Goal: Task Accomplishment & Management: Manage account settings

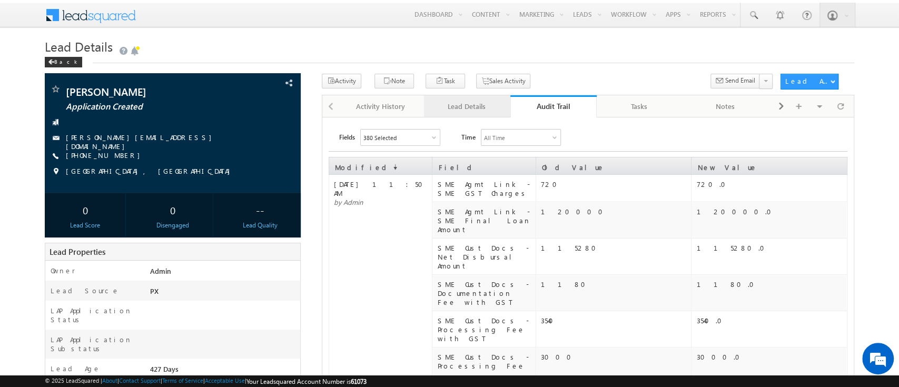
click at [472, 103] on div "Lead Details" at bounding box center [466, 106] width 68 height 13
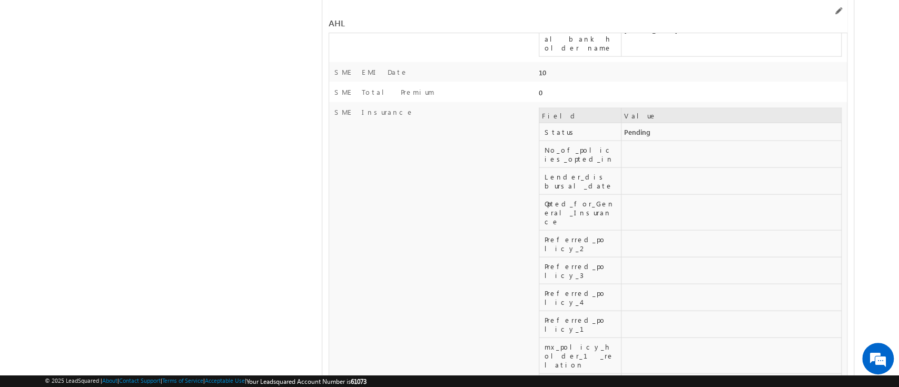
scroll to position [910, 0]
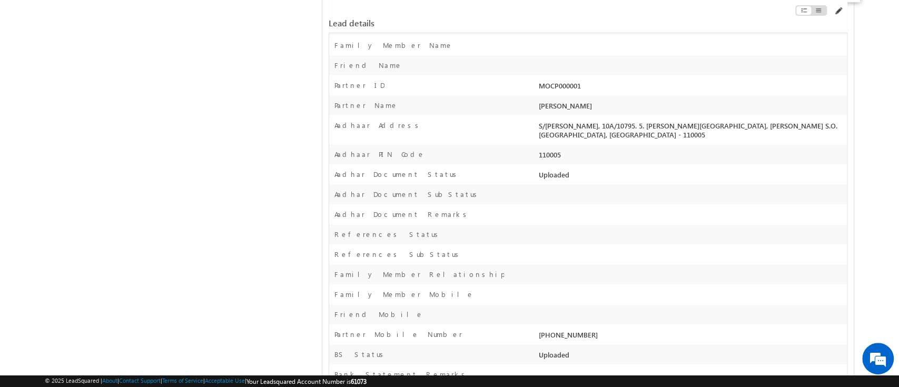
click at [840, 14] on span at bounding box center [837, 11] width 8 height 8
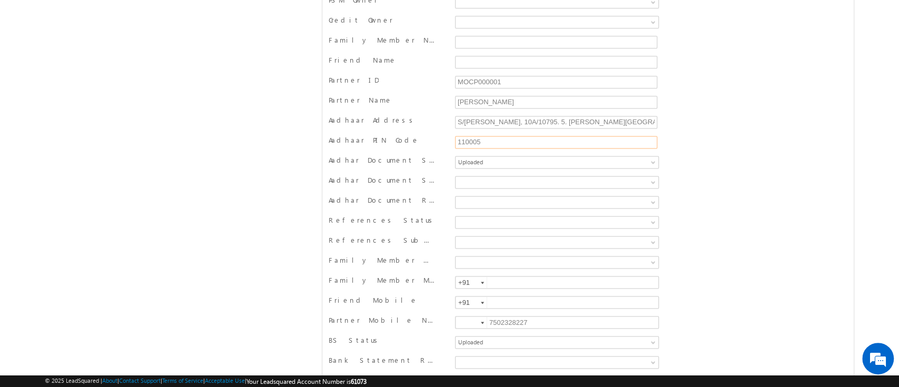
click at [503, 136] on input "110005" at bounding box center [556, 142] width 202 height 13
type input "600082"
click at [738, 155] on div "Aadhar Document Status Error Uploaded Not Uploaded Verified Uploaded" at bounding box center [587, 163] width 518 height 16
click at [600, 164] on div "Error Uploaded Not Uploaded Verified Uploaded" at bounding box center [556, 163] width 208 height 16
click at [600, 157] on span "Uploaded" at bounding box center [537, 161] width 164 height 9
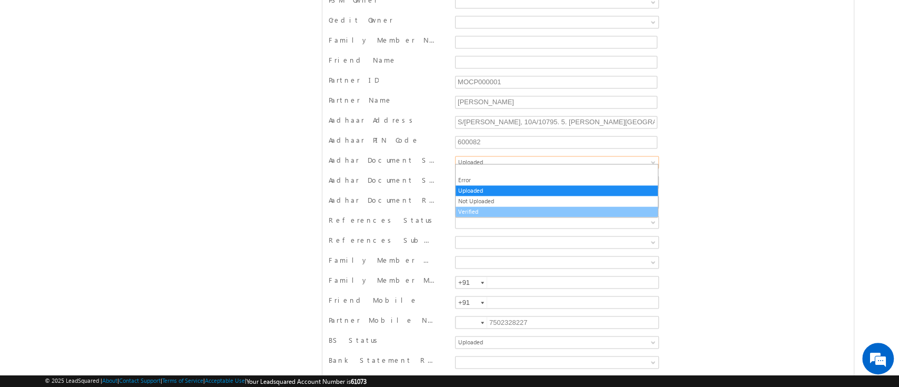
click at [564, 207] on link "Verified" at bounding box center [556, 211] width 202 height 9
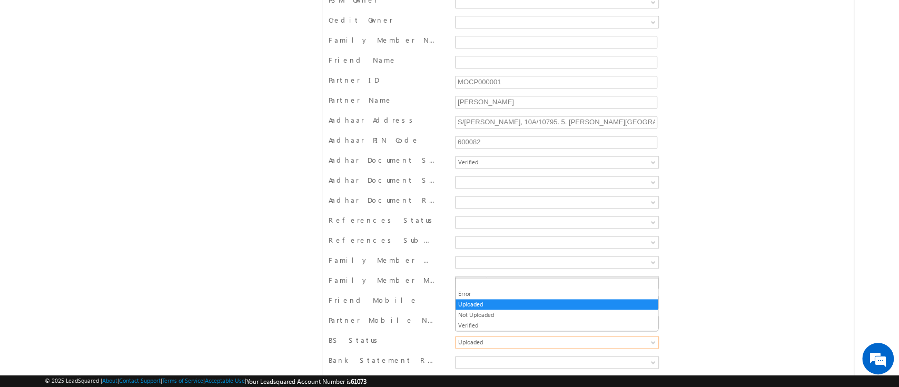
click at [463, 339] on span "Uploaded" at bounding box center [537, 341] width 164 height 9
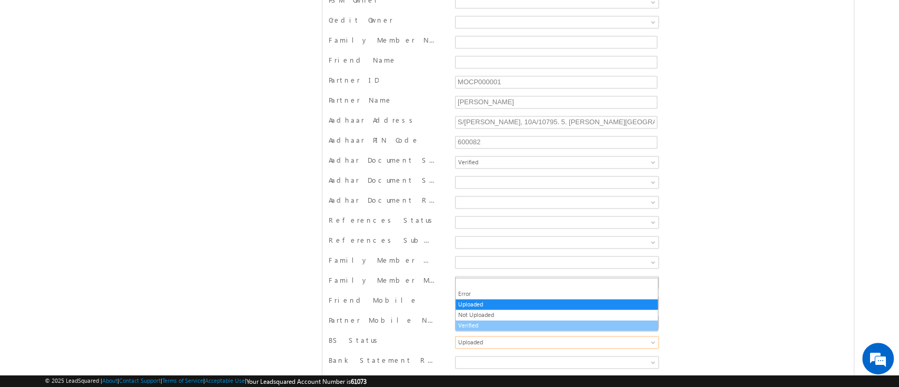
click at [486, 321] on link "Verified" at bounding box center [556, 325] width 202 height 9
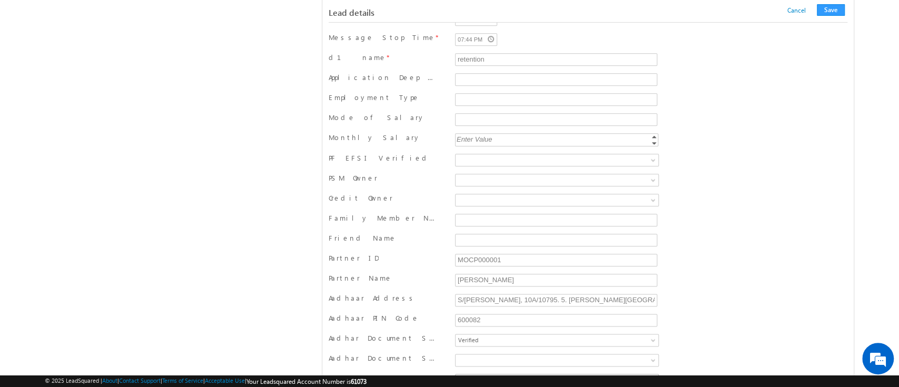
scroll to position [731, 0]
click at [498, 283] on input "[PERSON_NAME]" at bounding box center [556, 282] width 202 height 13
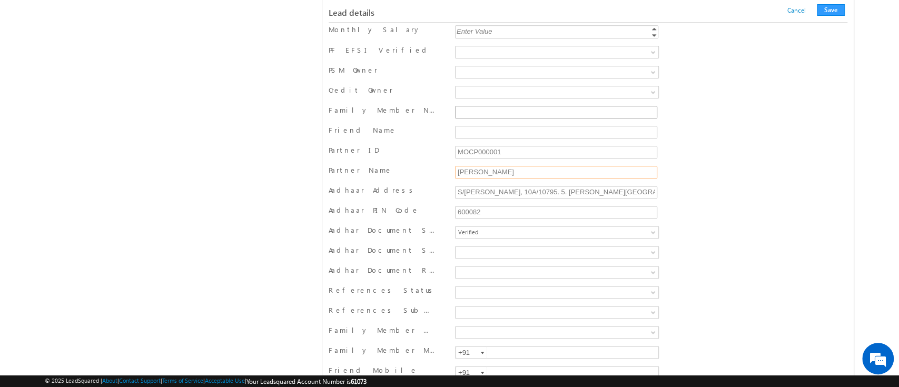
scroll to position [844, 0]
type input "[PERSON_NAME]"
click at [531, 147] on input "MOCP000001" at bounding box center [556, 149] width 202 height 13
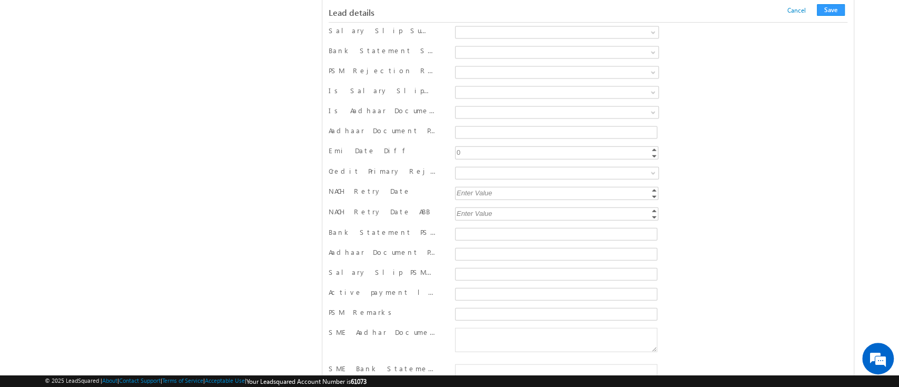
scroll to position [1842, 0]
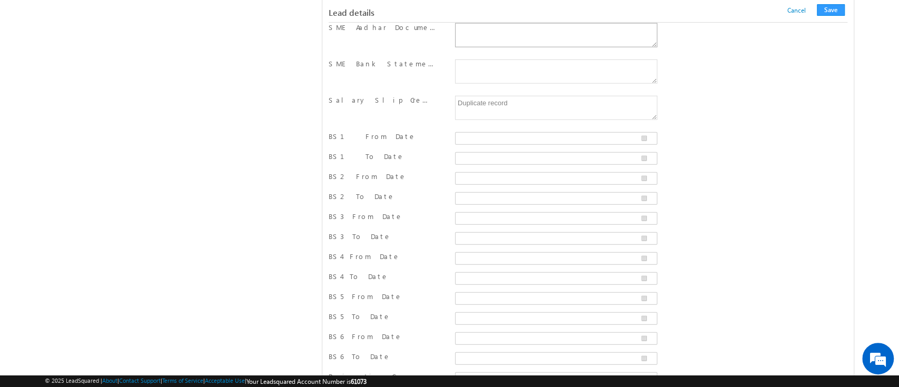
type input "MOCP001170"
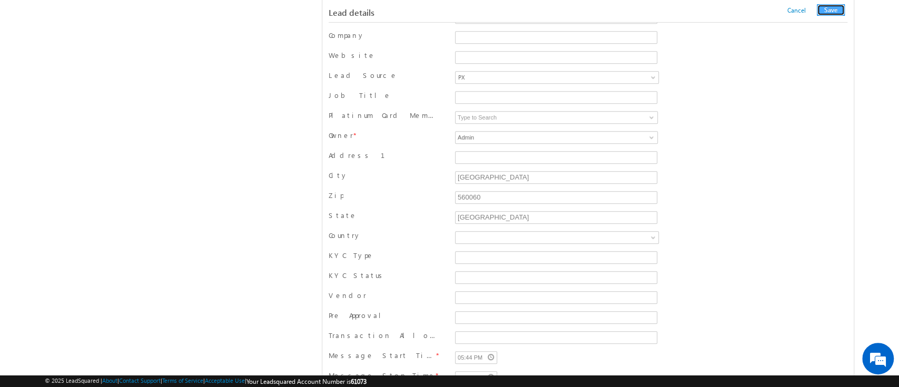
click at [835, 15] on button "Save" at bounding box center [830, 10] width 28 height 12
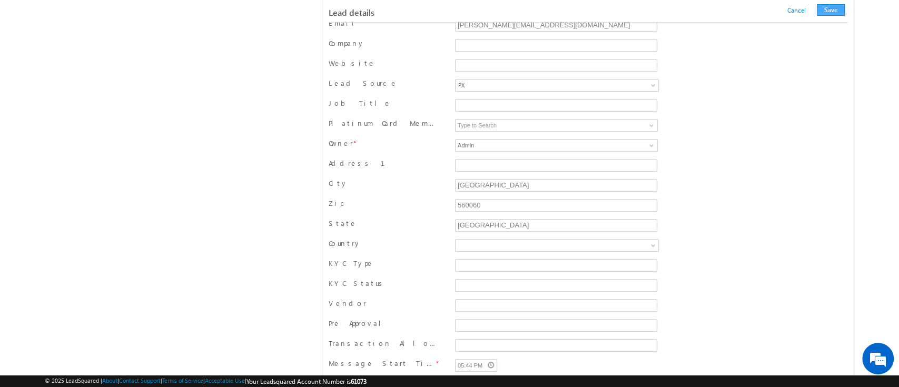
scroll to position [152, 0]
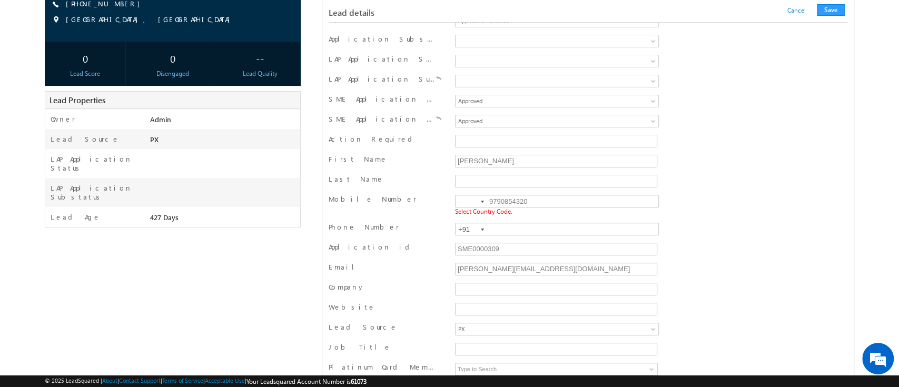
click at [482, 201] on div at bounding box center [482, 202] width 3 height 2
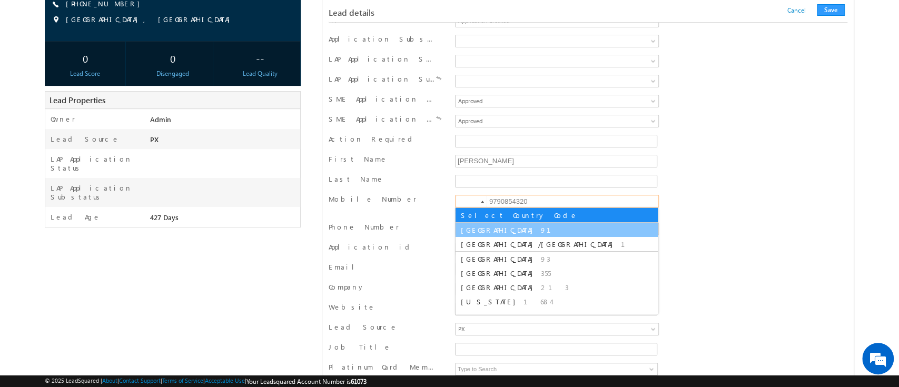
click at [541, 226] on span "91" at bounding box center [552, 229] width 23 height 9
type input "+91"
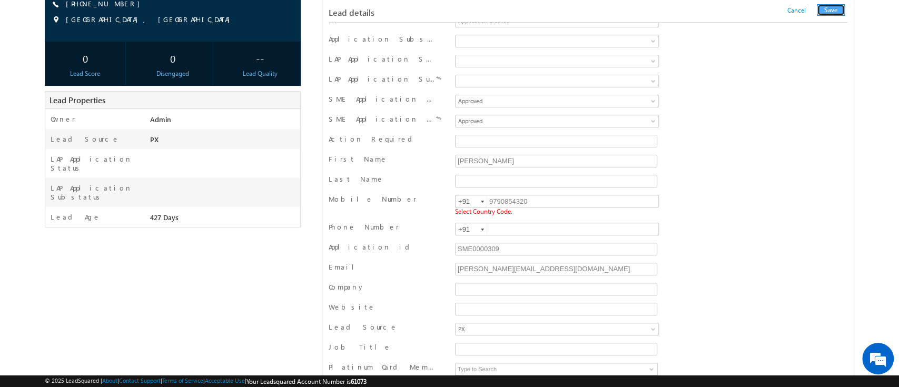
click at [829, 12] on button "Save" at bounding box center [830, 10] width 28 height 12
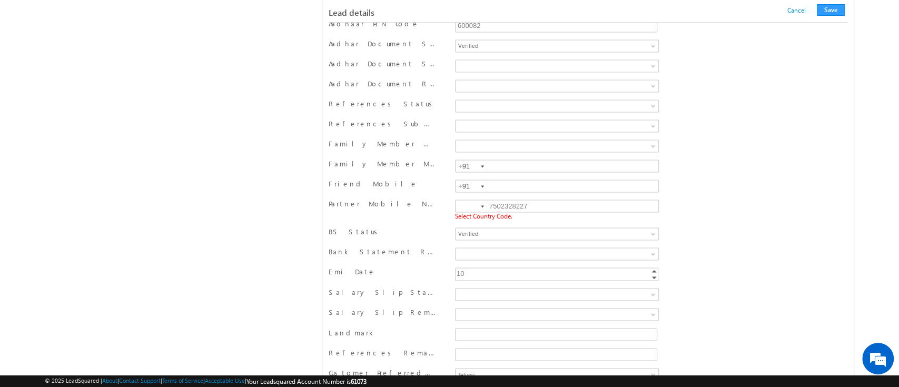
click at [484, 205] on div at bounding box center [482, 206] width 3 height 2
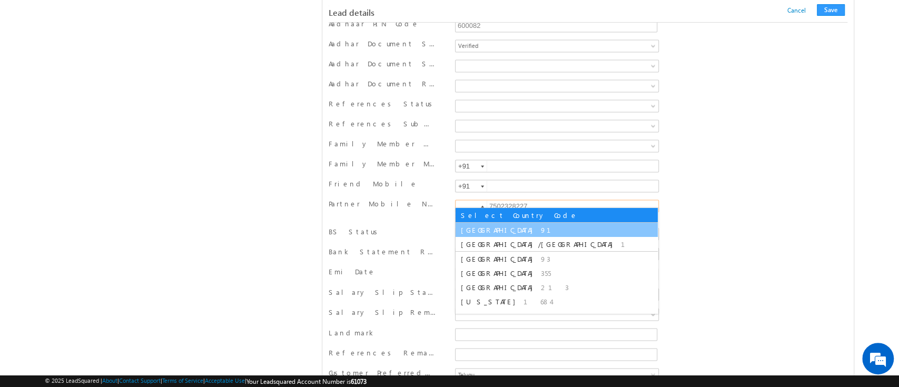
click at [477, 227] on li "India 91" at bounding box center [556, 230] width 202 height 14
type input "+91"
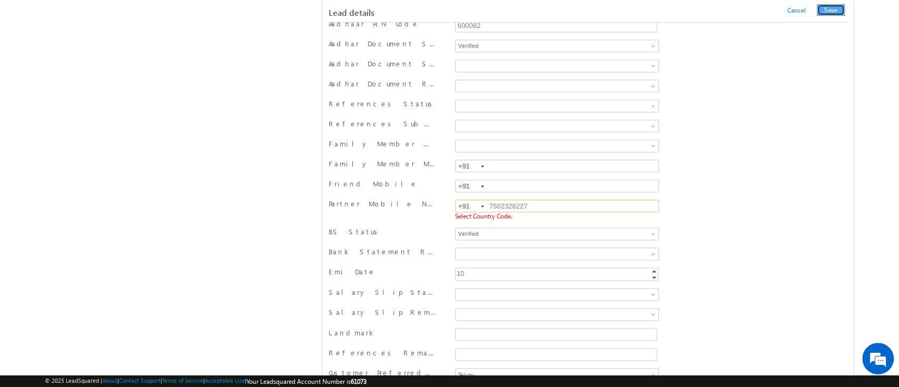
click at [830, 12] on button "Save" at bounding box center [830, 10] width 28 height 12
click at [831, 11] on button "Save" at bounding box center [830, 10] width 28 height 12
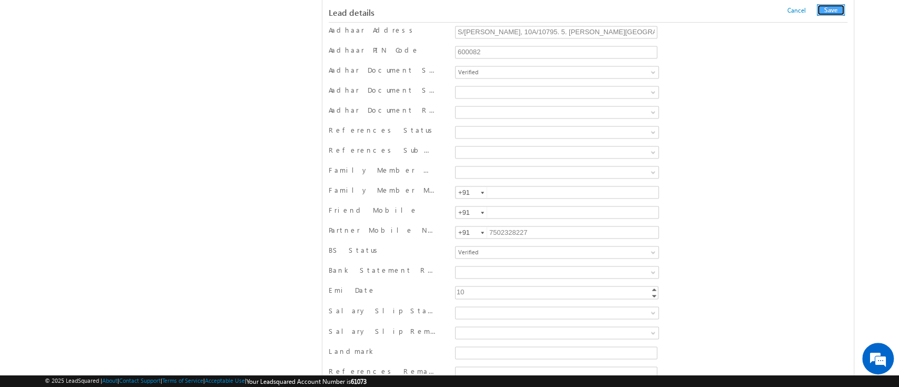
scroll to position [0, 0]
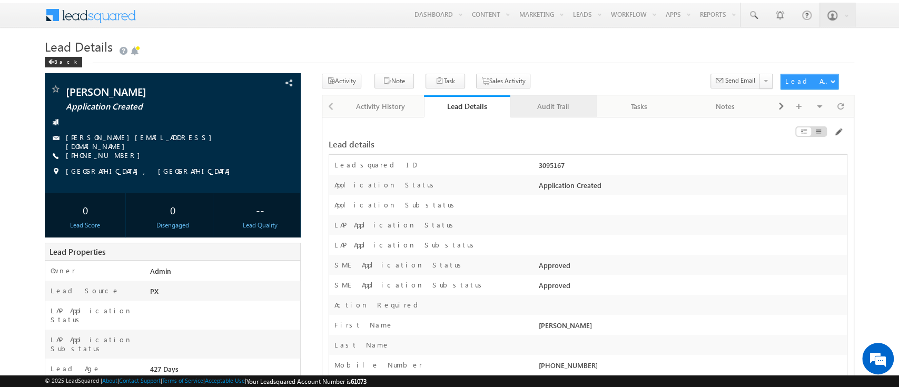
click at [552, 103] on div "Audit Trail" at bounding box center [552, 106] width 68 height 13
click at [553, 102] on div "Audit Trail" at bounding box center [552, 106] width 68 height 13
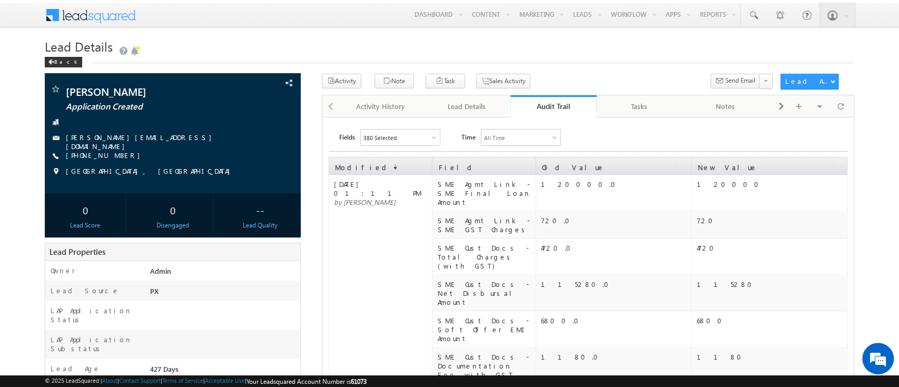
click at [551, 105] on div "Audit Trail" at bounding box center [553, 106] width 71 height 10
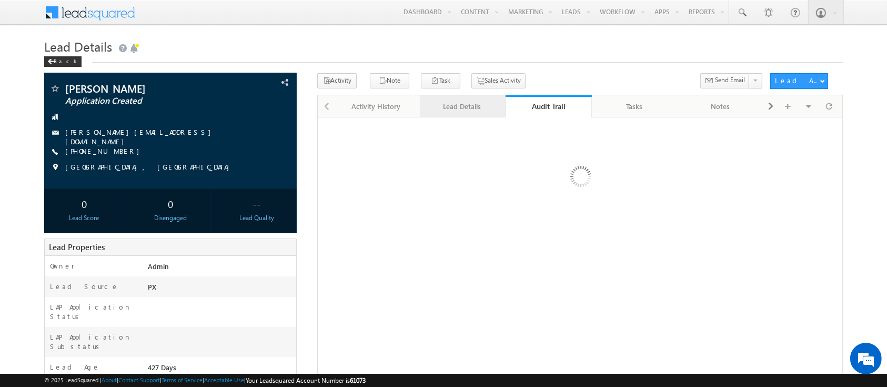
click at [455, 112] on div "Lead Details" at bounding box center [462, 106] width 68 height 13
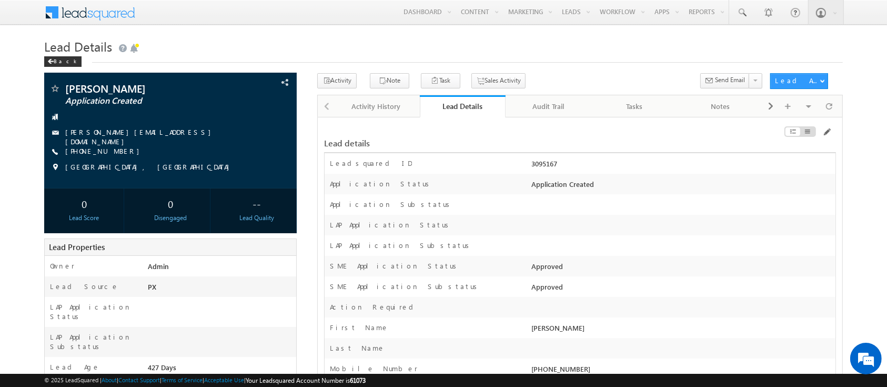
click at [455, 112] on link "Lead Details" at bounding box center [463, 106] width 86 height 22
click at [455, 111] on div "Lead Details" at bounding box center [463, 106] width 71 height 10
click at [515, 111] on div "Audit Trail" at bounding box center [548, 106] width 68 height 13
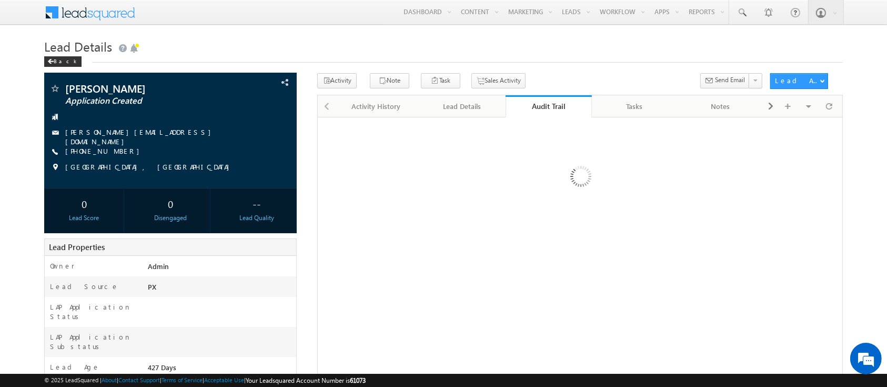
click at [515, 111] on div "Audit Trail" at bounding box center [549, 106] width 71 height 10
click at [515, 111] on link "Audit Trail" at bounding box center [549, 106] width 86 height 22
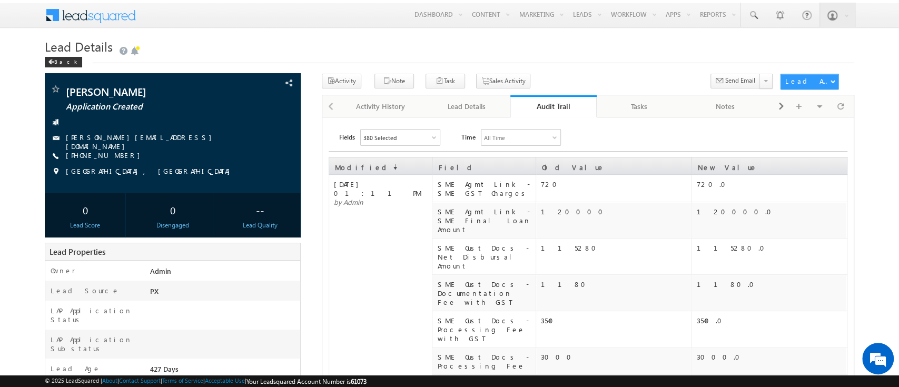
scroll to position [1, 0]
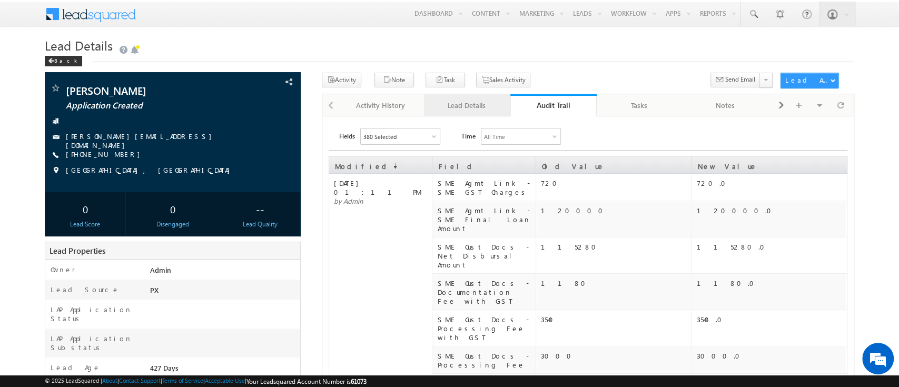
click at [483, 98] on link "Lead Details" at bounding box center [467, 105] width 86 height 22
